Goal: Task Accomplishment & Management: Use online tool/utility

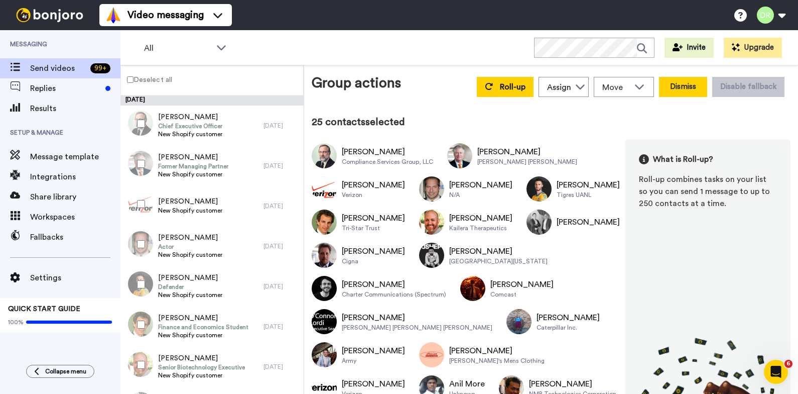
click at [680, 85] on button "Dismiss" at bounding box center [683, 87] width 48 height 20
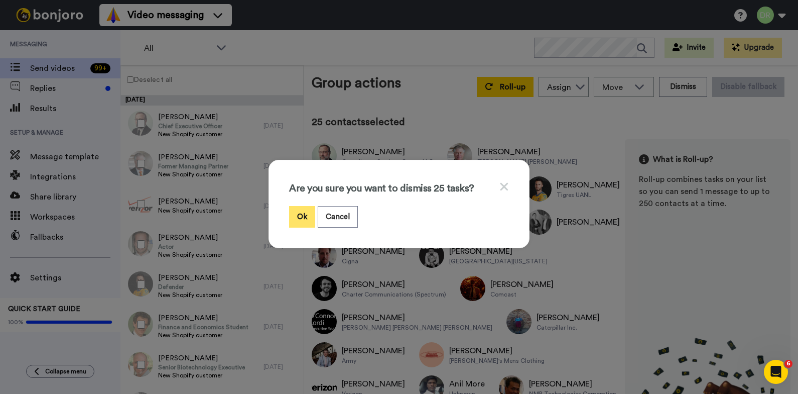
click at [304, 214] on button "Ok" at bounding box center [302, 217] width 26 height 22
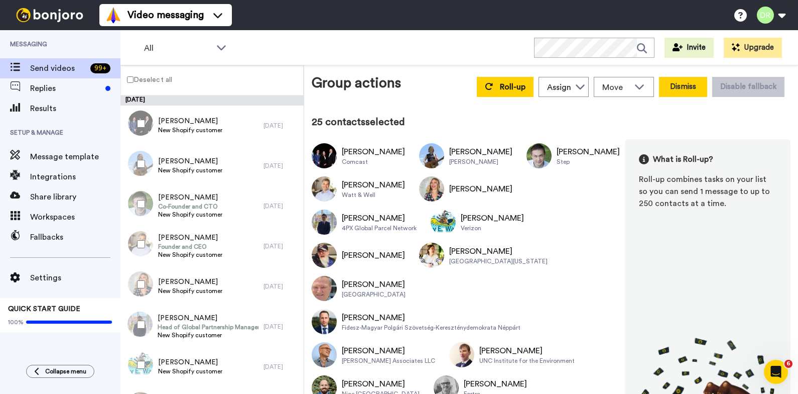
click at [680, 90] on button "Dismiss" at bounding box center [683, 87] width 48 height 20
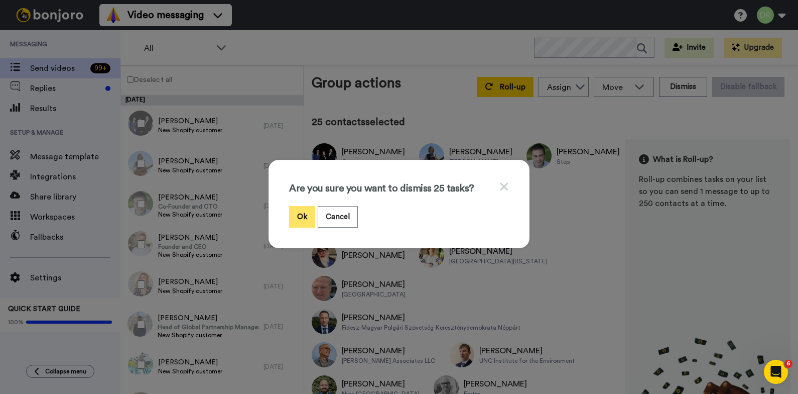
click at [301, 215] on button "Ok" at bounding box center [302, 217] width 26 height 22
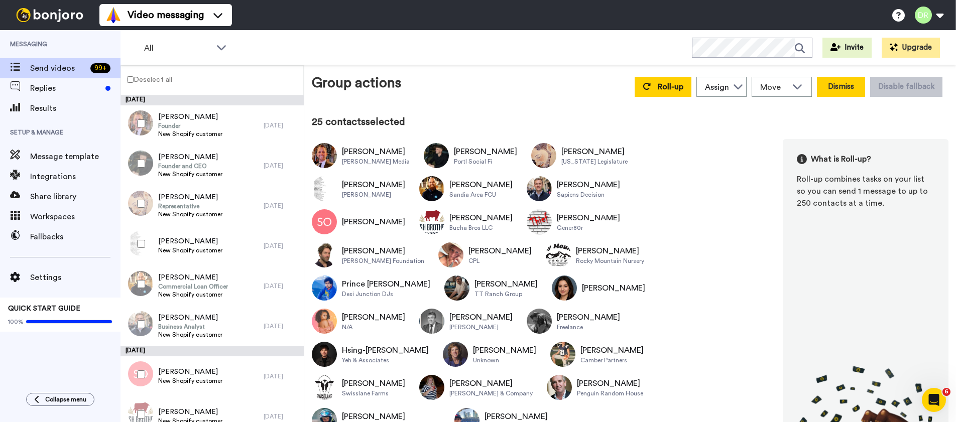
click at [798, 86] on button "Dismiss" at bounding box center [841, 87] width 48 height 20
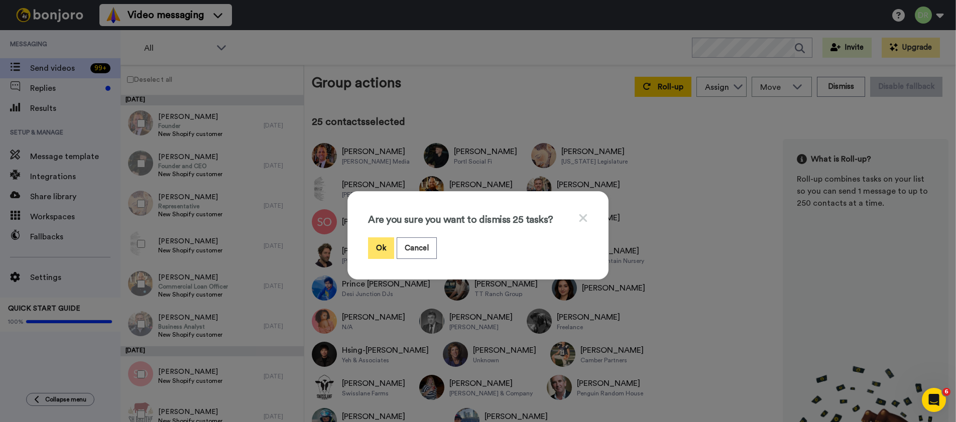
click at [378, 249] on button "Ok" at bounding box center [381, 248] width 26 height 22
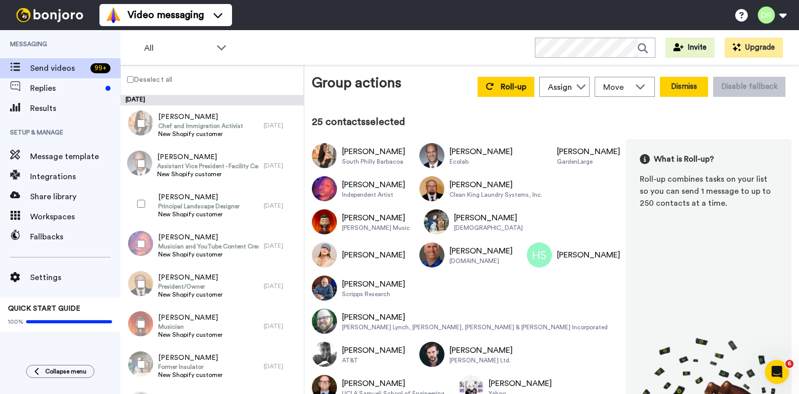
click at [688, 91] on button "Dismiss" at bounding box center [684, 87] width 48 height 20
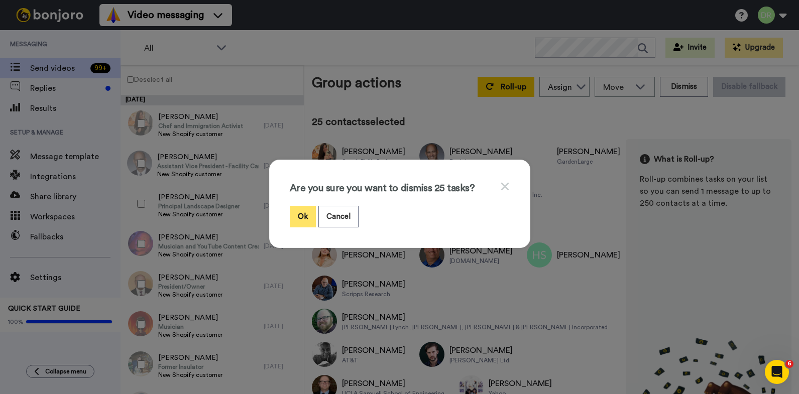
click at [299, 218] on button "Ok" at bounding box center [303, 217] width 26 height 22
